Goal: Answer question/provide support: Share knowledge or assist other users

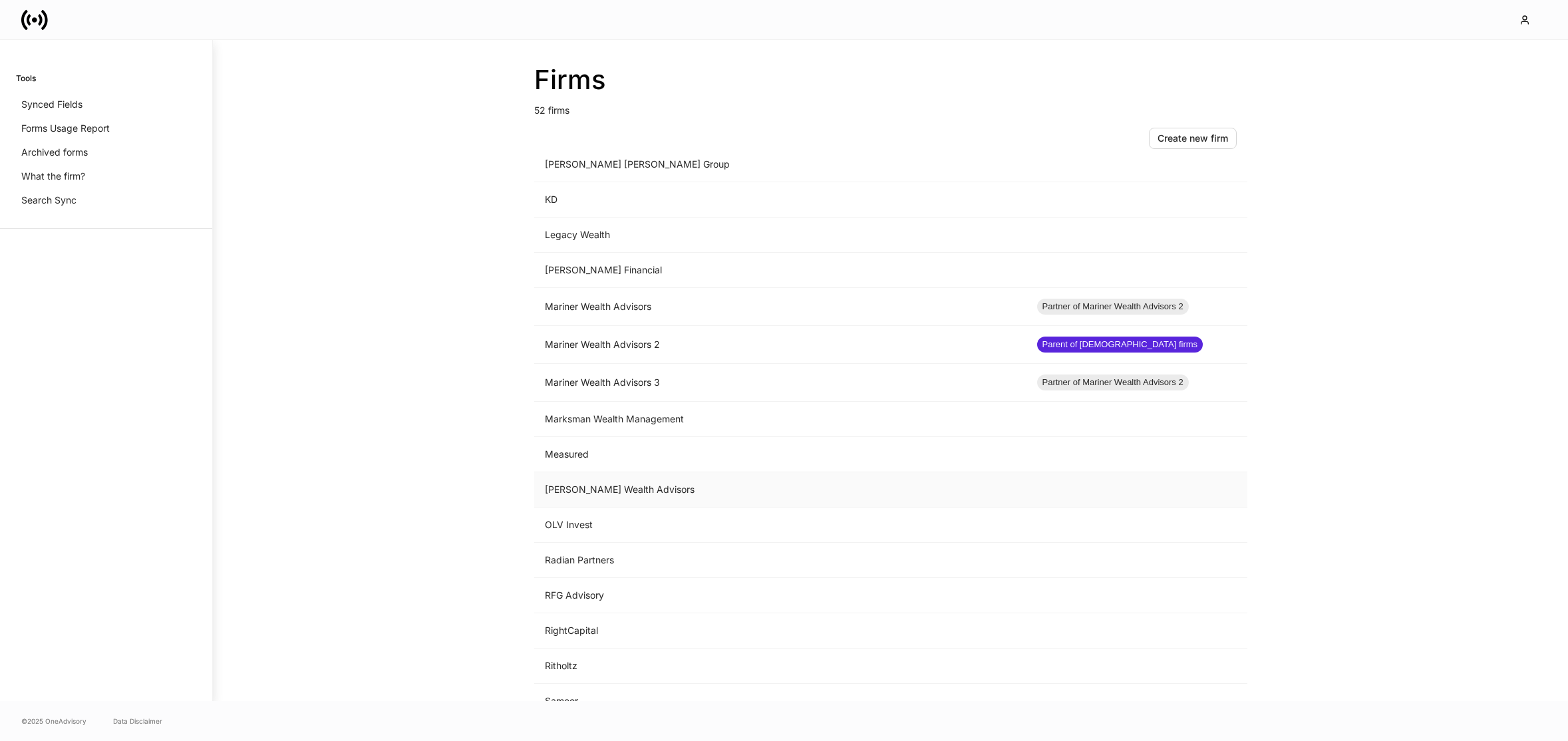
scroll to position [627, 0]
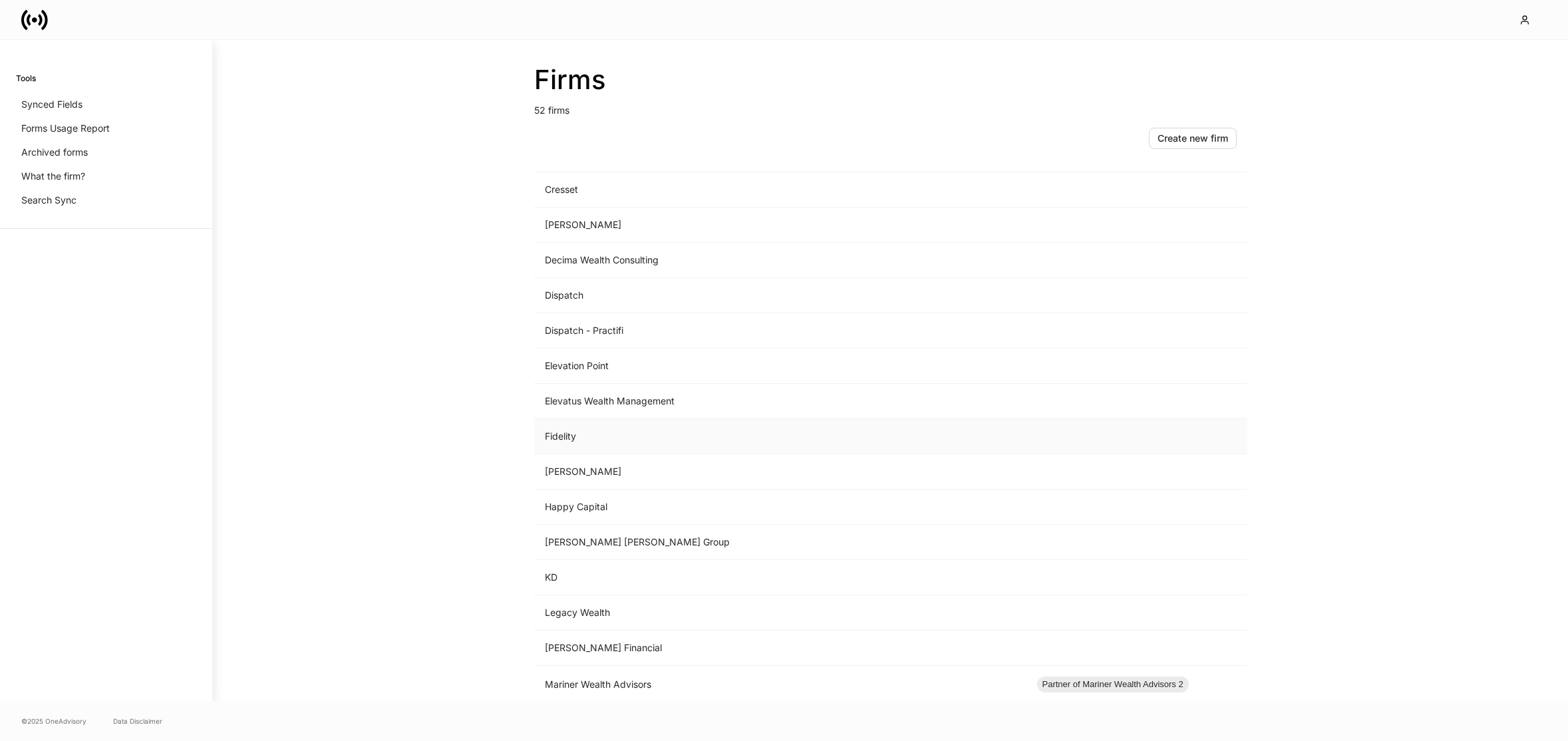
click at [620, 429] on td "Fidelity" at bounding box center [780, 436] width 493 height 35
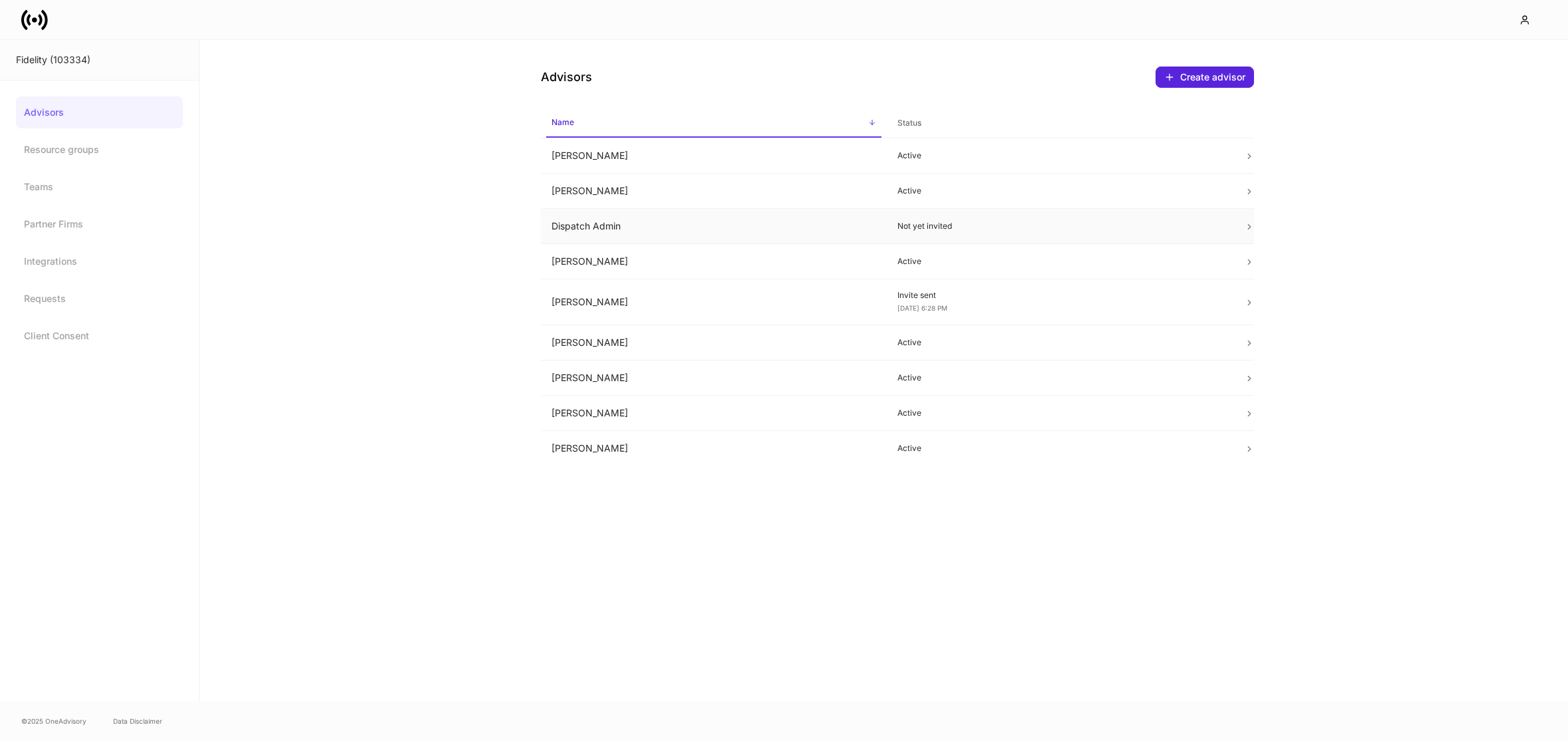
click at [680, 231] on td "Dispatch Admin" at bounding box center [714, 226] width 347 height 35
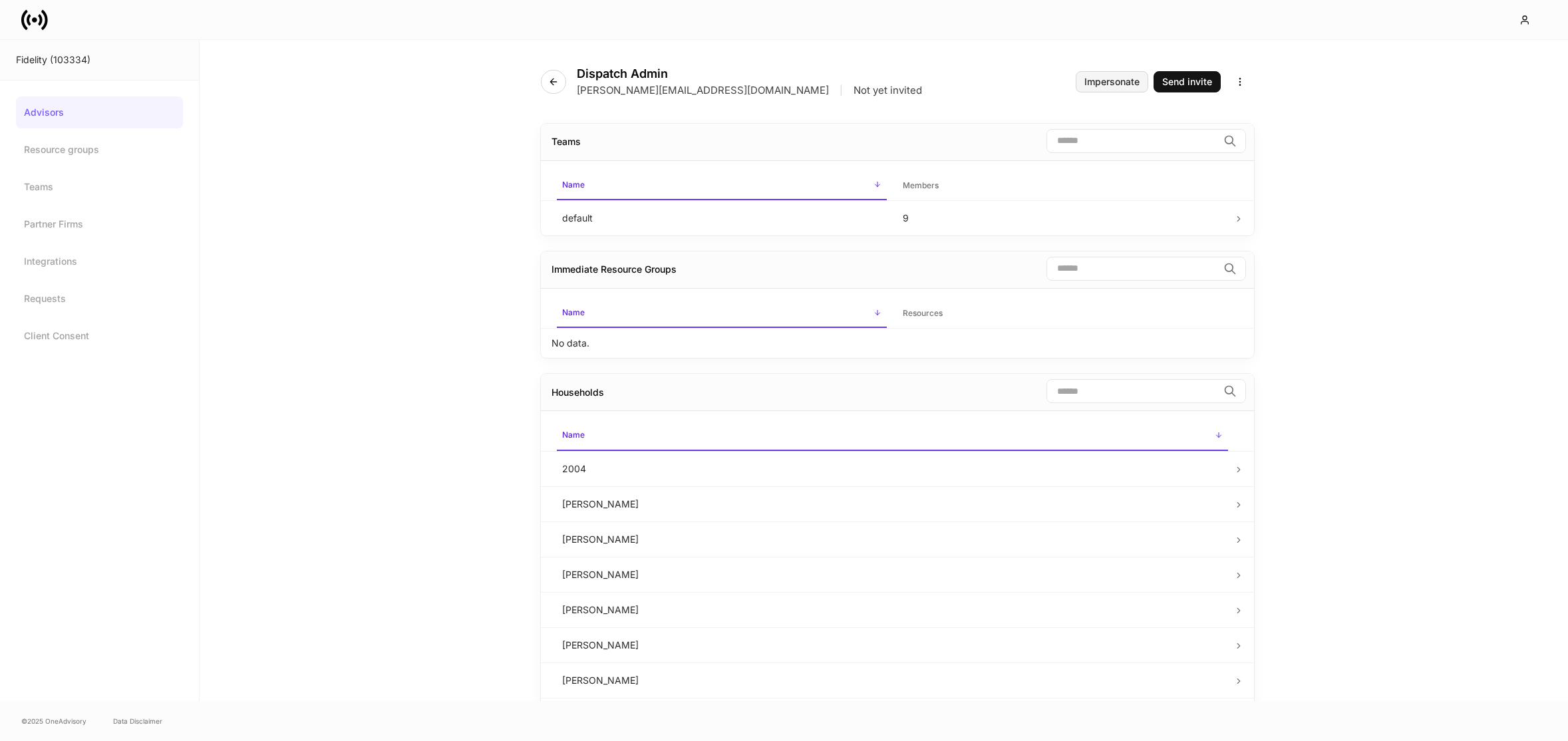
click at [1091, 77] on div "Impersonate" at bounding box center [1111, 82] width 55 height 9
click at [73, 303] on link "Requests" at bounding box center [99, 298] width 167 height 32
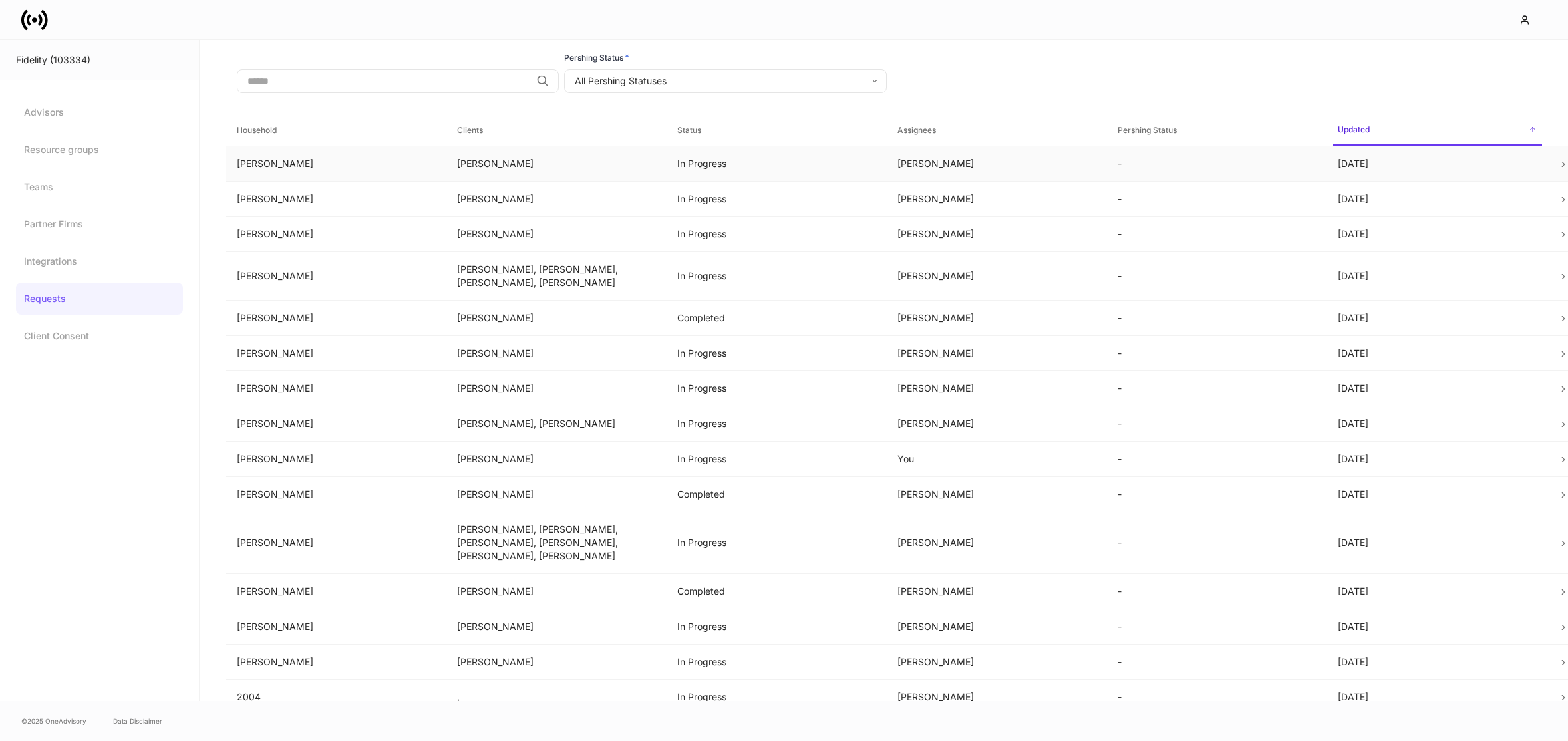
click at [325, 167] on td "Abbott" at bounding box center [336, 163] width 221 height 35
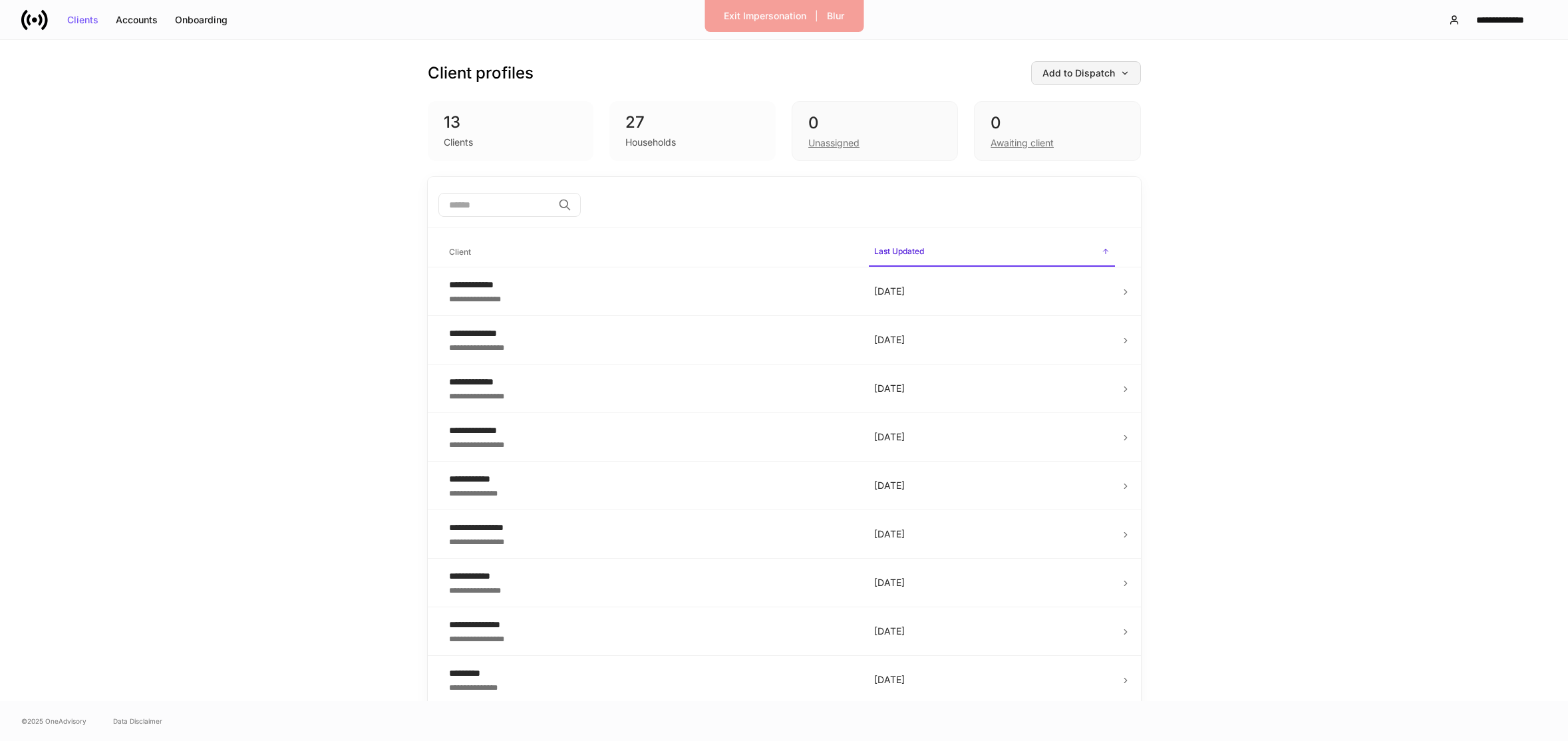
click at [1063, 76] on div "Add to Dispatch" at bounding box center [1085, 73] width 87 height 9
click at [900, 90] on div at bounding box center [784, 370] width 1568 height 741
